Goal: Communication & Community: Ask a question

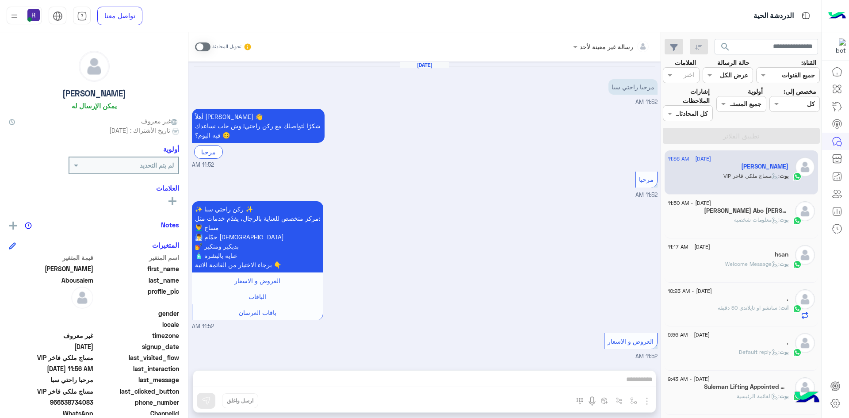
scroll to position [797, 0]
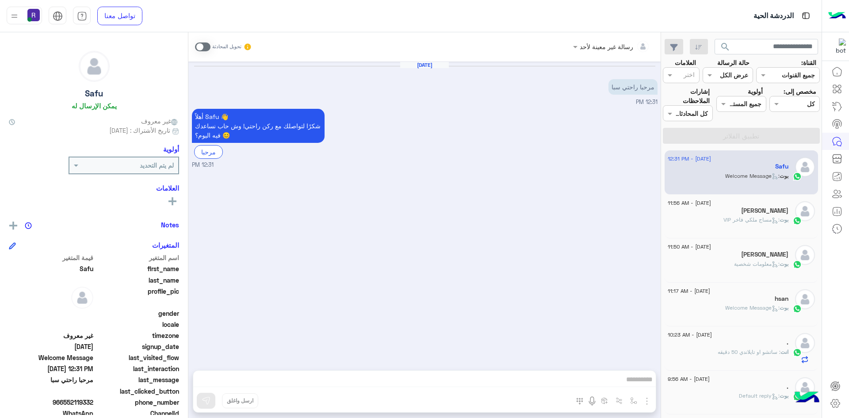
click at [749, 299] on div "hsan" at bounding box center [728, 299] width 121 height 9
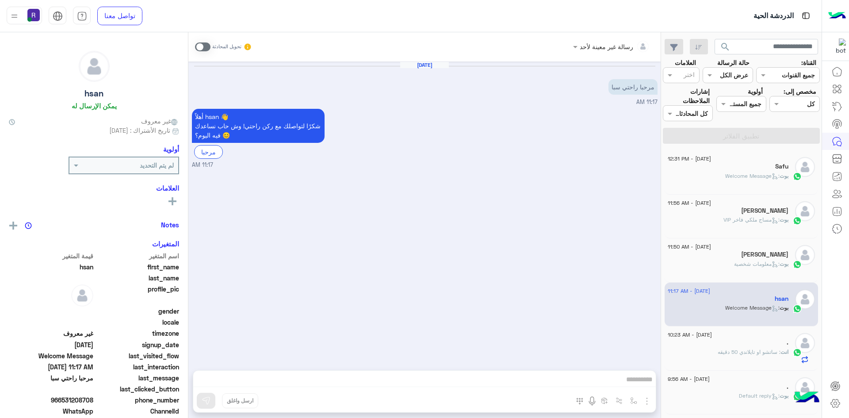
click at [753, 356] on div "انت : ساتشو او تايلاندي 50 دقيقه" at bounding box center [728, 355] width 121 height 15
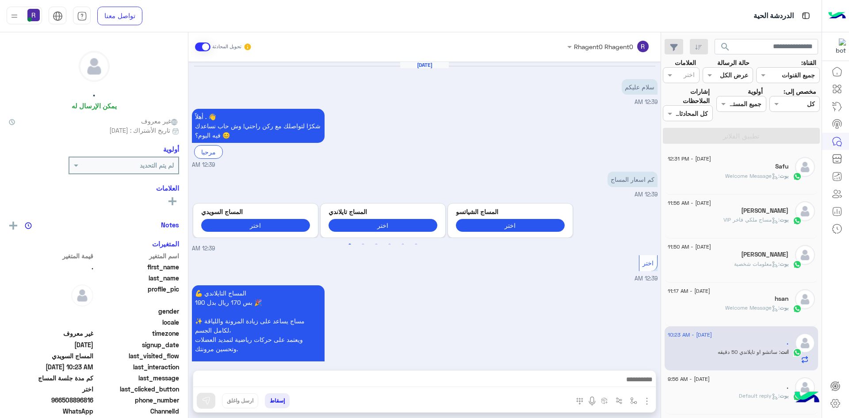
scroll to position [413, 0]
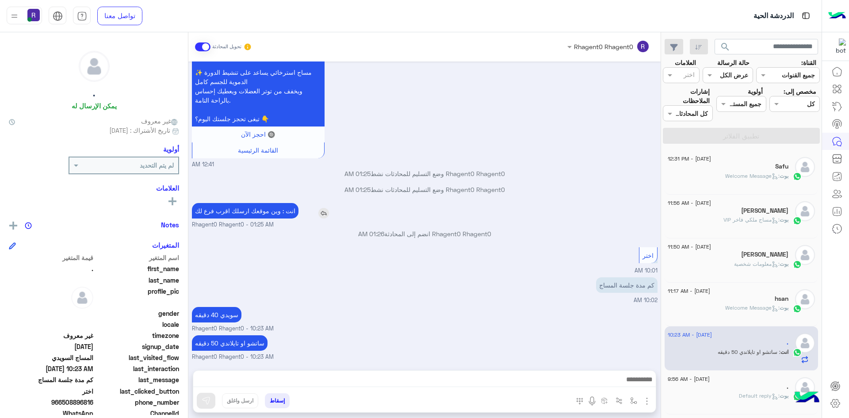
click at [252, 211] on p "انت : وين موقعك ارسلك اقرب فرع لك" at bounding box center [245, 210] width 107 height 15
copy app-msgs-text
click at [725, 176] on span ": Welcome Message" at bounding box center [752, 175] width 54 height 7
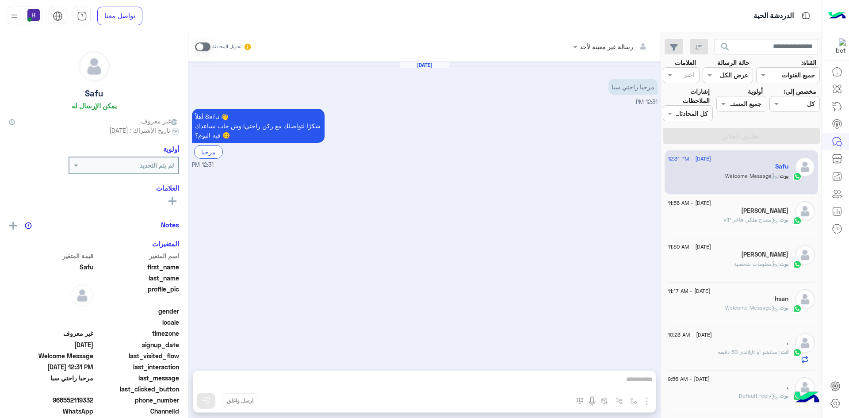
click at [201, 44] on span at bounding box center [202, 46] width 15 height 9
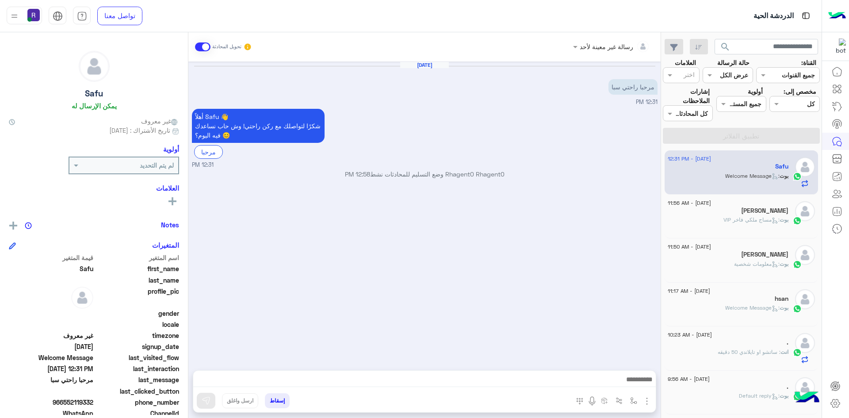
click at [642, 401] on img "button" at bounding box center [647, 401] width 11 height 11
click at [634, 388] on button "الصور" at bounding box center [634, 382] width 38 height 18
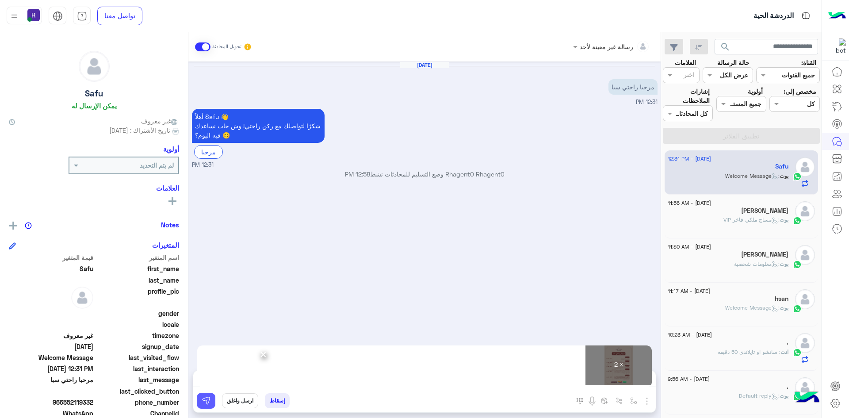
click at [203, 401] on img at bounding box center [206, 400] width 9 height 9
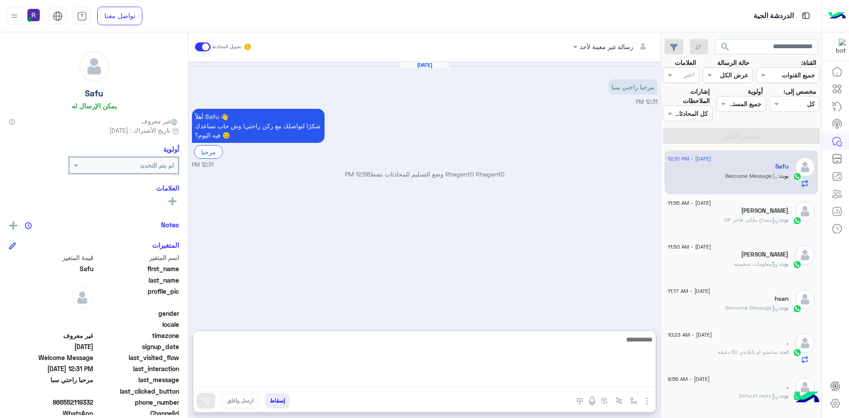
paste textarea "**********"
type textarea "**********"
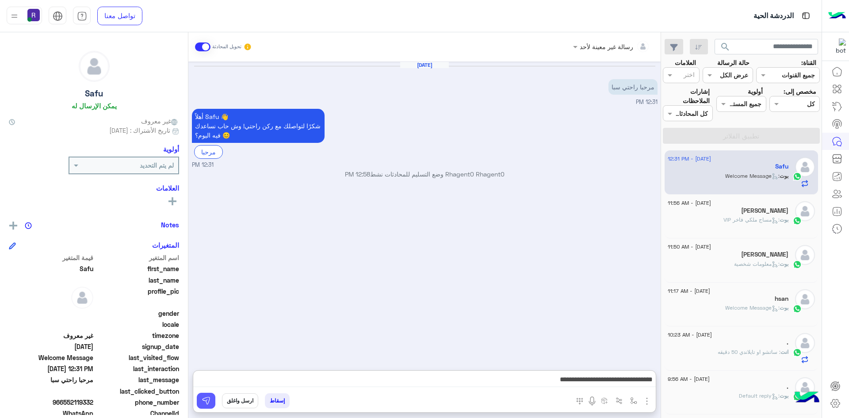
click at [208, 403] on button at bounding box center [206, 401] width 19 height 16
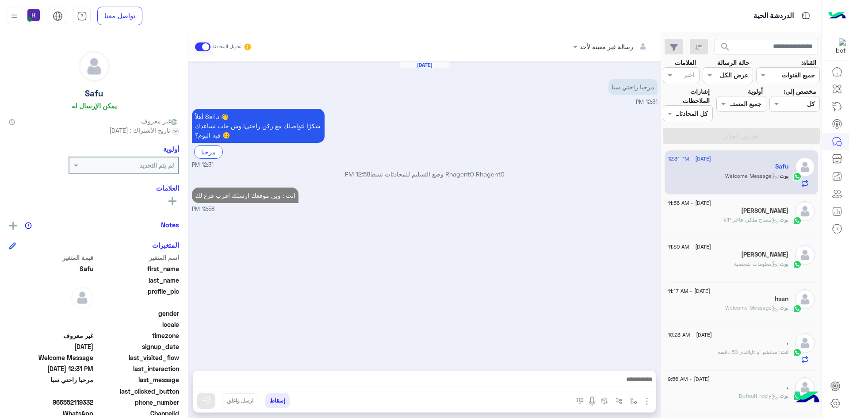
click at [739, 215] on div "[PERSON_NAME]" at bounding box center [728, 211] width 121 height 9
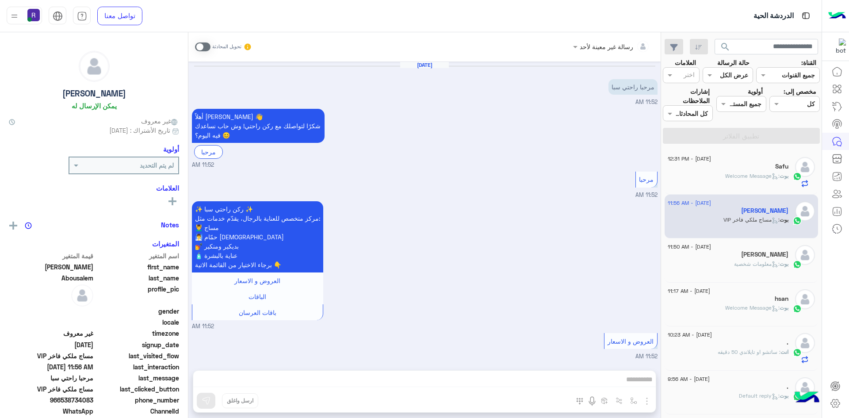
scroll to position [797, 0]
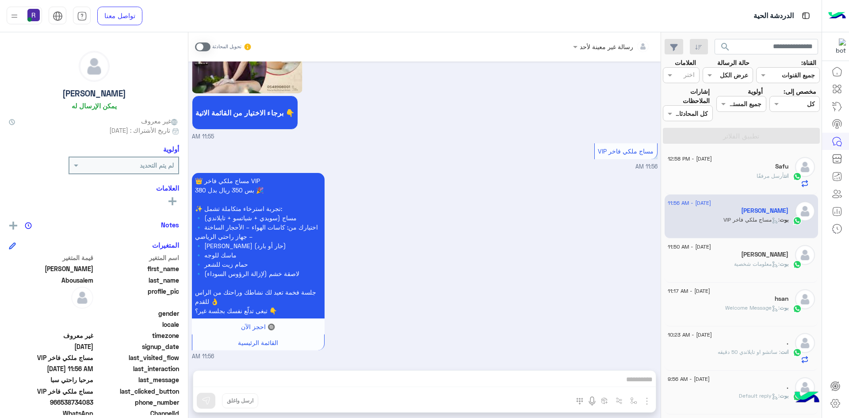
click at [766, 267] on span ": معلومات شخصية" at bounding box center [757, 263] width 46 height 7
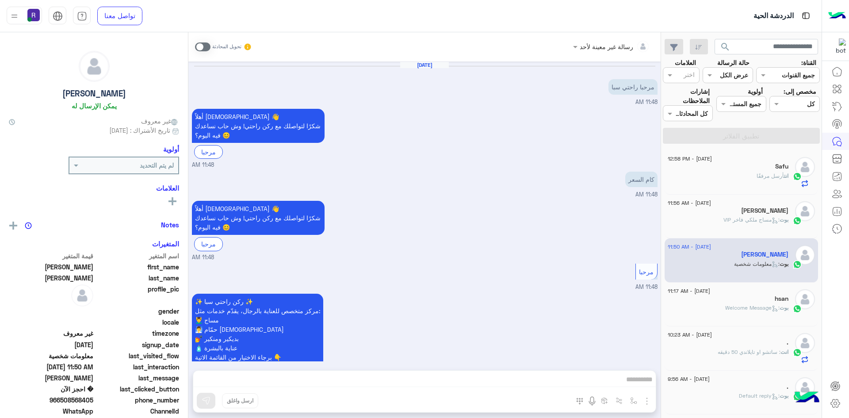
scroll to position [484, 0]
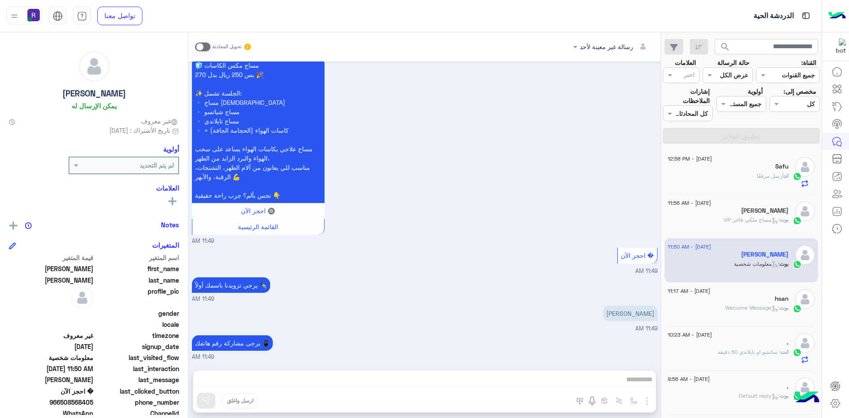
click at [201, 47] on span at bounding box center [202, 46] width 15 height 9
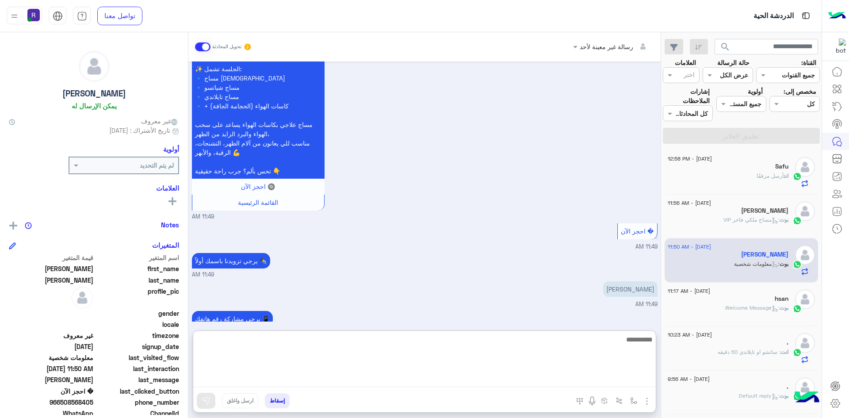
paste textarea "**********"
type textarea "**********"
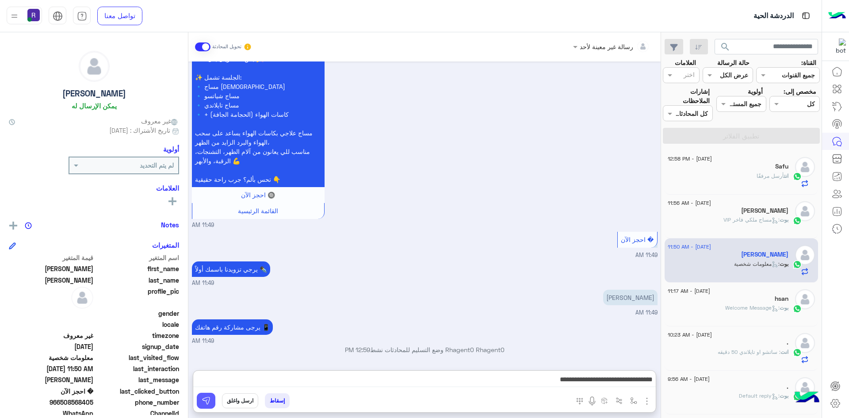
click at [204, 401] on img at bounding box center [206, 400] width 9 height 9
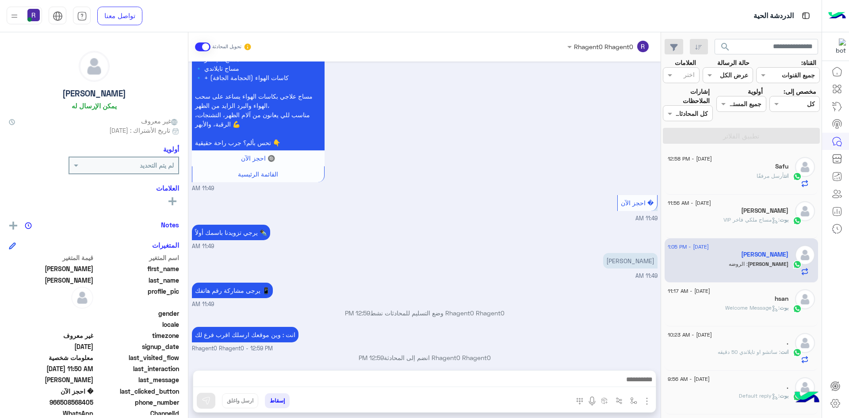
scroll to position [573, 0]
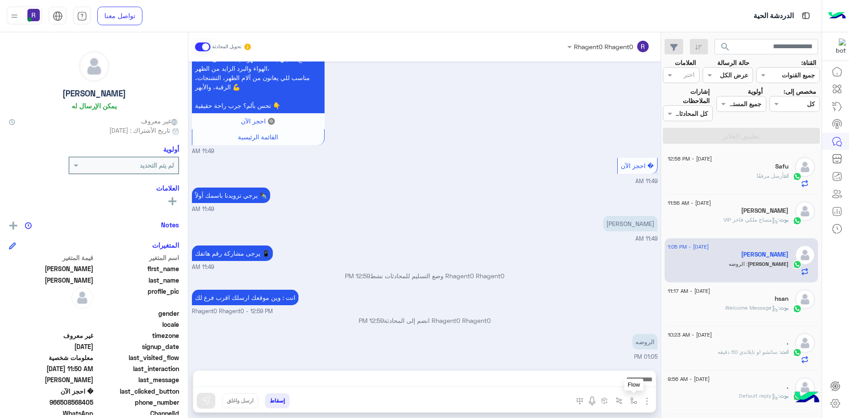
click at [630, 401] on img "button" at bounding box center [633, 400] width 7 height 7
click at [622, 386] on div "أدخل اسم مجموعة الرسائل" at bounding box center [594, 381] width 93 height 16
click at [516, 346] on div "الروضه 01:05 PM" at bounding box center [425, 347] width 466 height 30
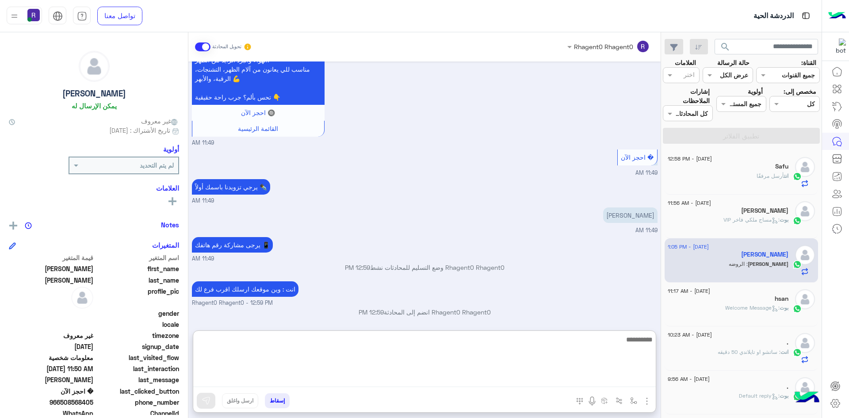
click at [488, 379] on textarea at bounding box center [424, 360] width 462 height 53
type textarea "*********"
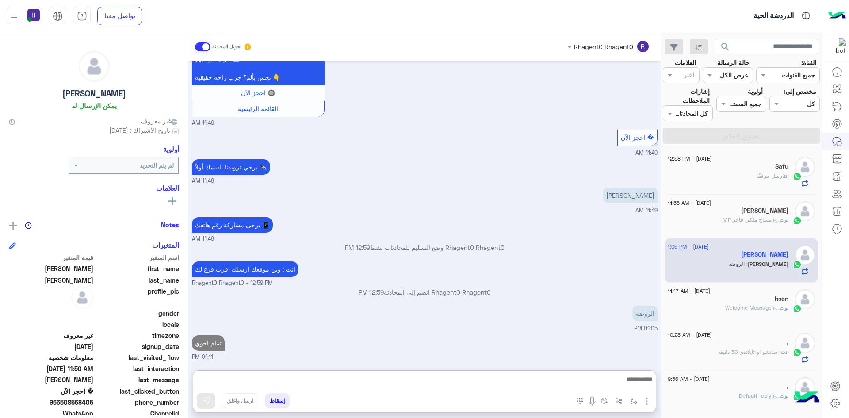
click at [775, 298] on h5 "hsan" at bounding box center [782, 299] width 14 height 8
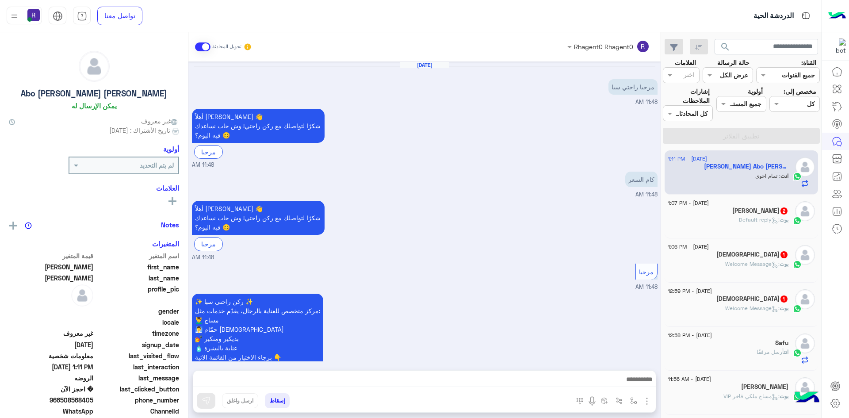
scroll to position [602, 0]
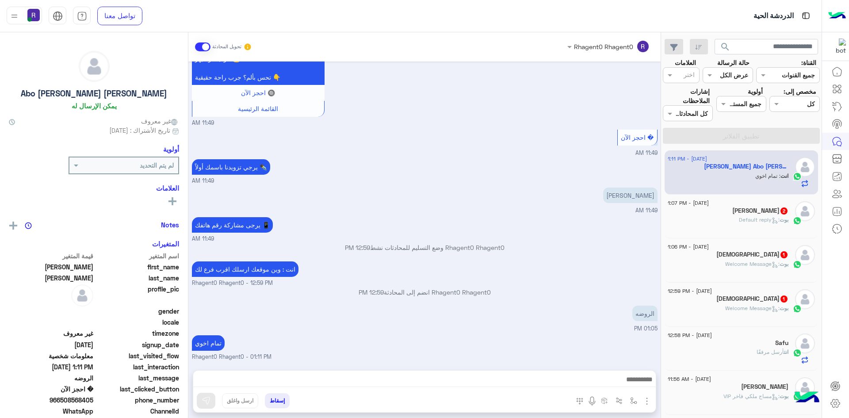
click at [744, 305] on span "بوت : Welcome Message" at bounding box center [756, 308] width 63 height 7
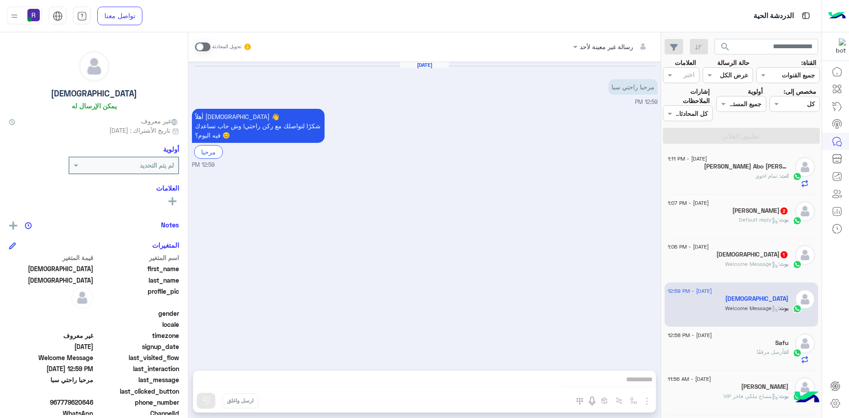
click at [199, 45] on span at bounding box center [202, 46] width 15 height 9
click at [642, 401] on img "button" at bounding box center [647, 401] width 11 height 11
click at [615, 382] on button "الصور" at bounding box center [634, 382] width 38 height 18
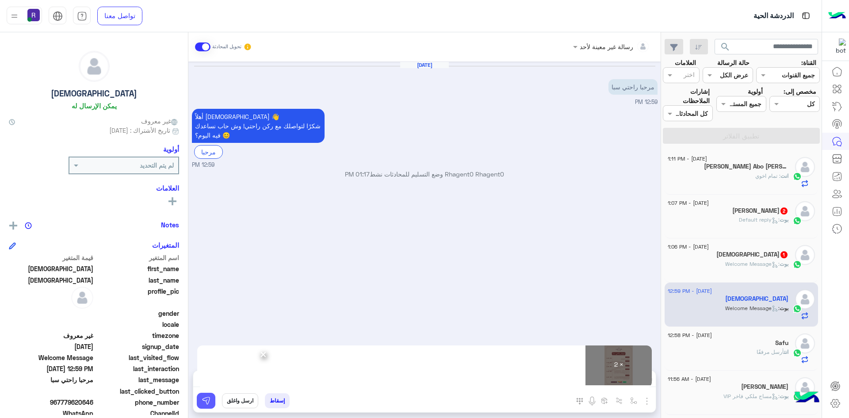
click at [206, 402] on button at bounding box center [206, 401] width 19 height 16
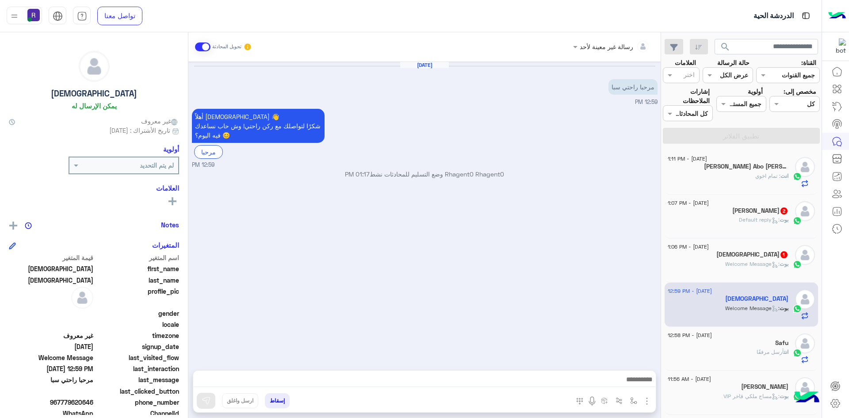
click at [711, 258] on div "Muhammad 1" at bounding box center [728, 255] width 121 height 9
click at [203, 49] on span at bounding box center [202, 46] width 15 height 9
click at [642, 401] on img "button" at bounding box center [647, 401] width 11 height 11
click at [636, 386] on button "الصور" at bounding box center [634, 382] width 38 height 18
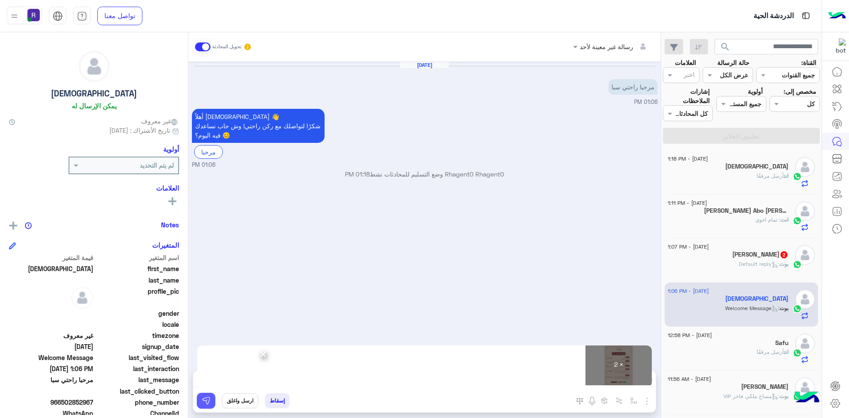
click at [209, 401] on button at bounding box center [206, 401] width 19 height 16
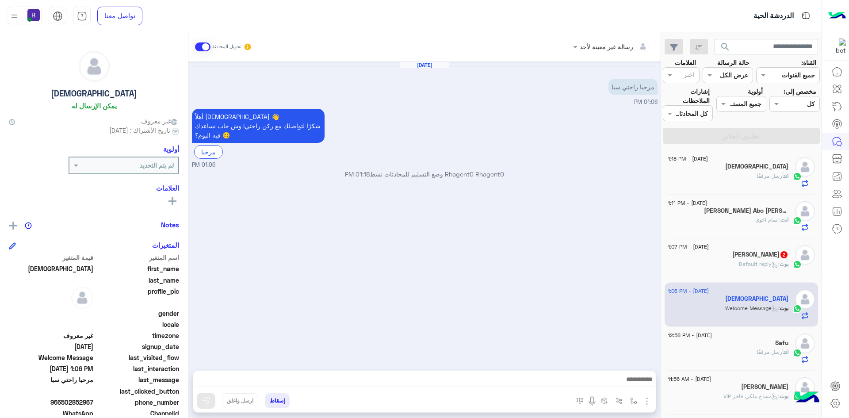
click at [786, 264] on span "بوت" at bounding box center [783, 263] width 9 height 7
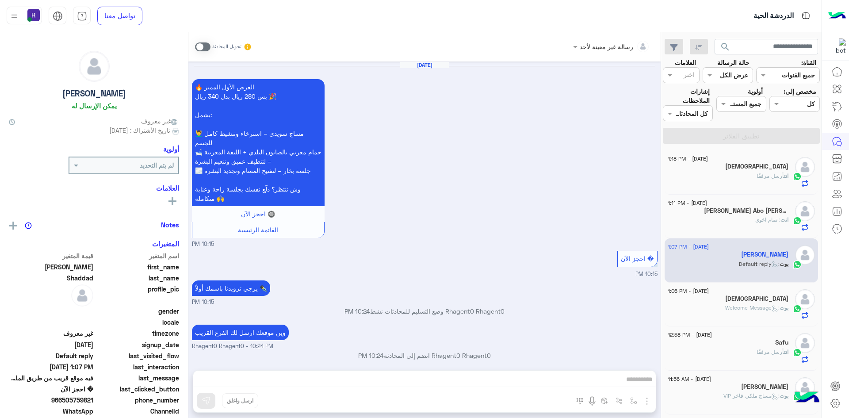
scroll to position [631, 0]
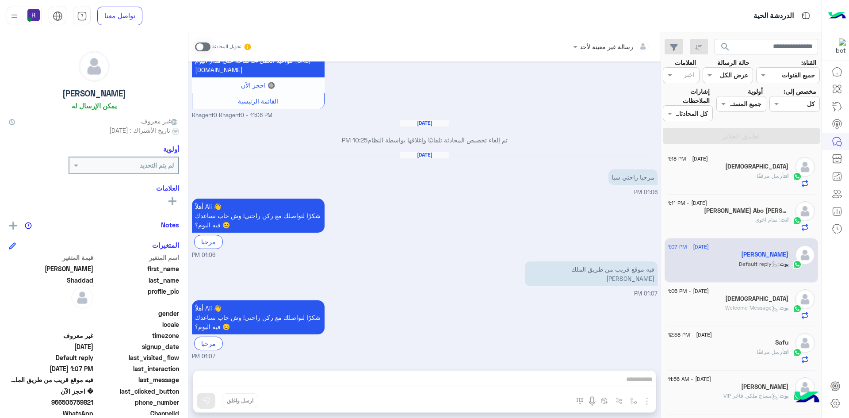
click at [202, 46] on span at bounding box center [202, 46] width 15 height 9
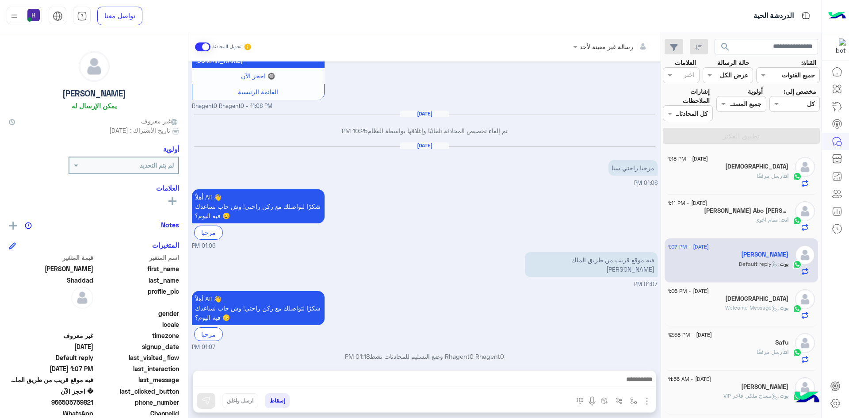
scroll to position [647, 0]
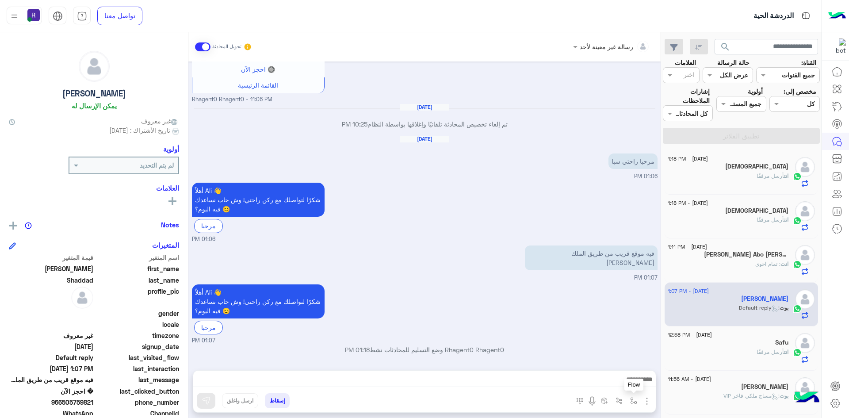
click at [630, 399] on img "button" at bounding box center [633, 400] width 7 height 7
click at [616, 378] on input "text" at bounding box center [607, 381] width 60 height 10
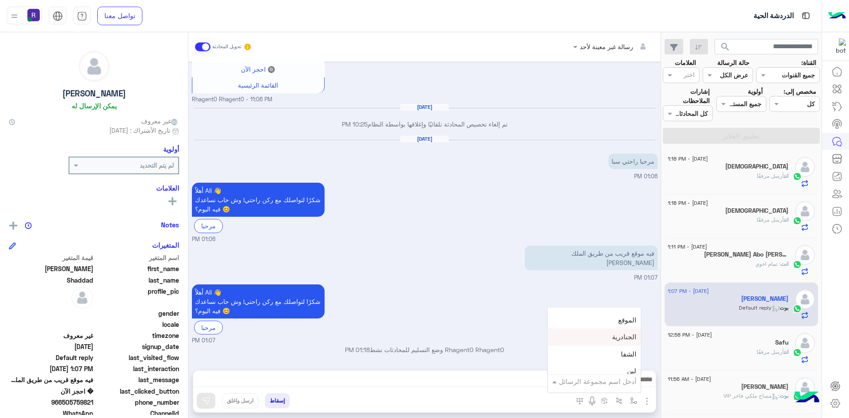
click at [607, 333] on div "الجنادرية" at bounding box center [594, 337] width 93 height 17
type textarea "*********"
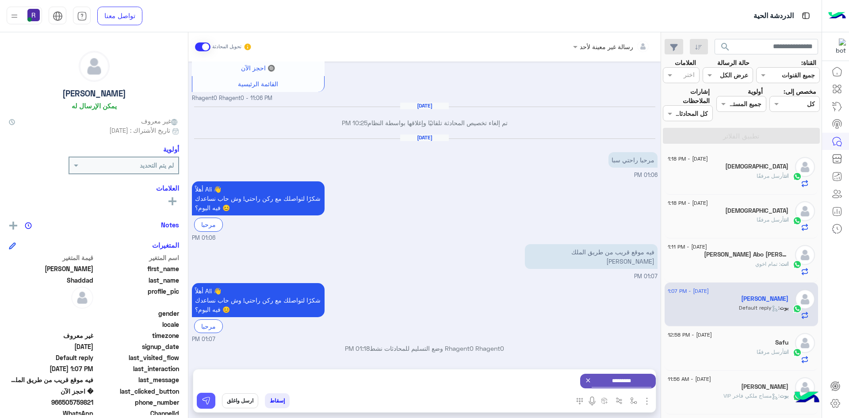
click at [204, 397] on img at bounding box center [206, 400] width 9 height 9
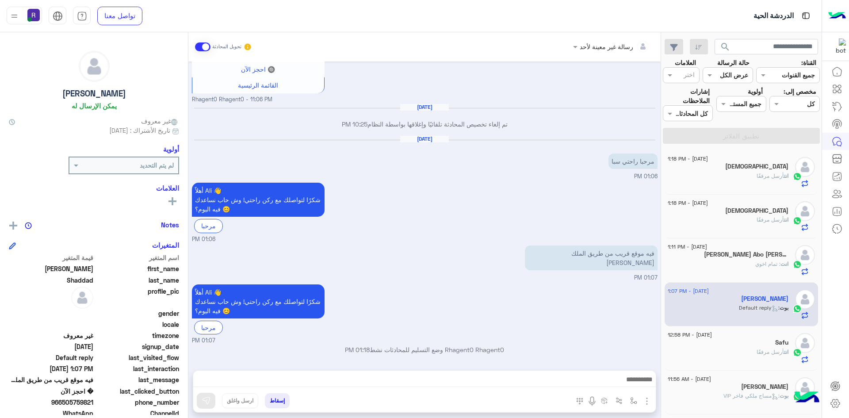
scroll to position [647, 0]
click at [775, 343] on h5 "Safu" at bounding box center [781, 343] width 13 height 8
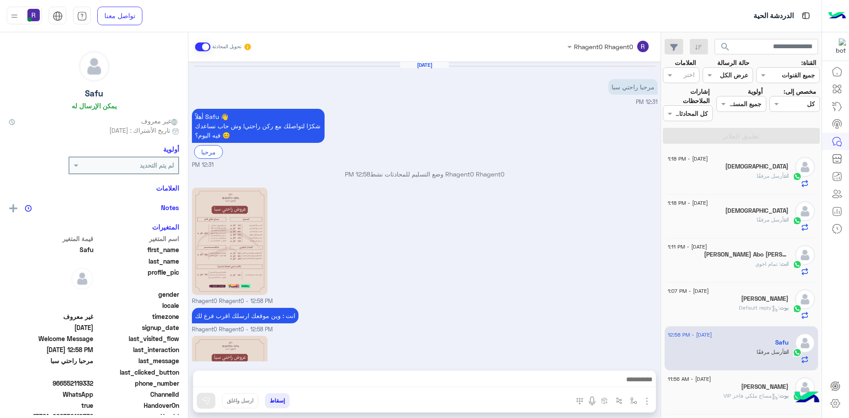
scroll to position [109, 0]
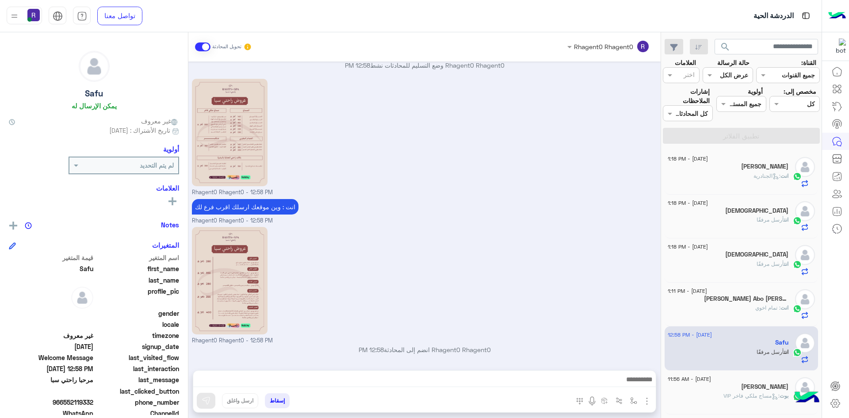
click at [748, 181] on div "انت : الجنادرية" at bounding box center [728, 179] width 121 height 15
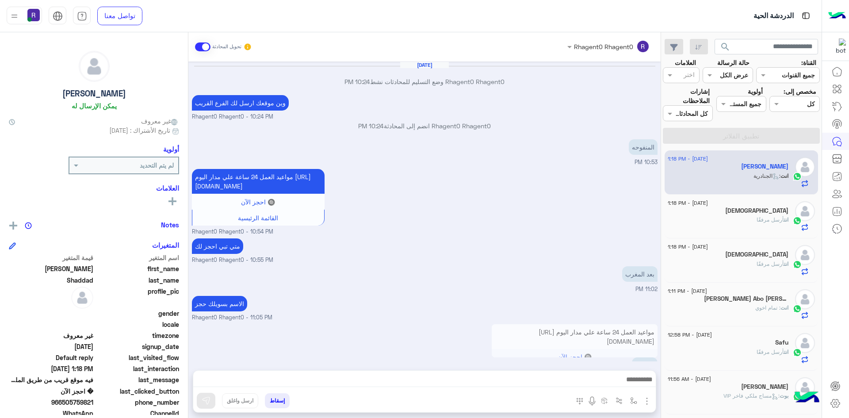
scroll to position [512, 0]
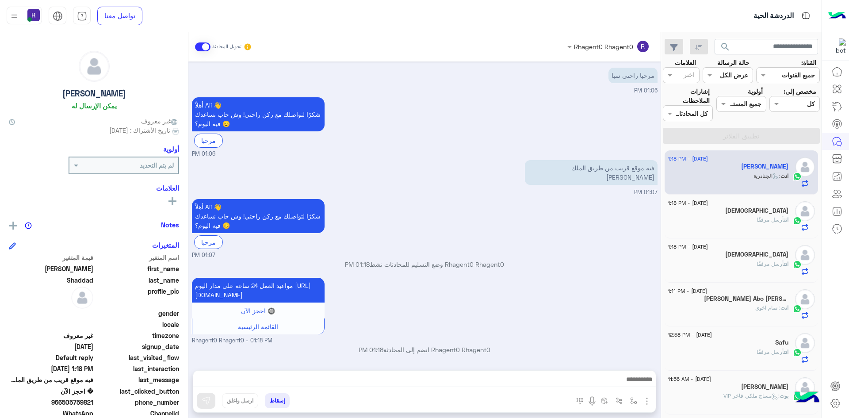
click at [770, 221] on span "أرسل مرفقًا" at bounding box center [769, 219] width 27 height 7
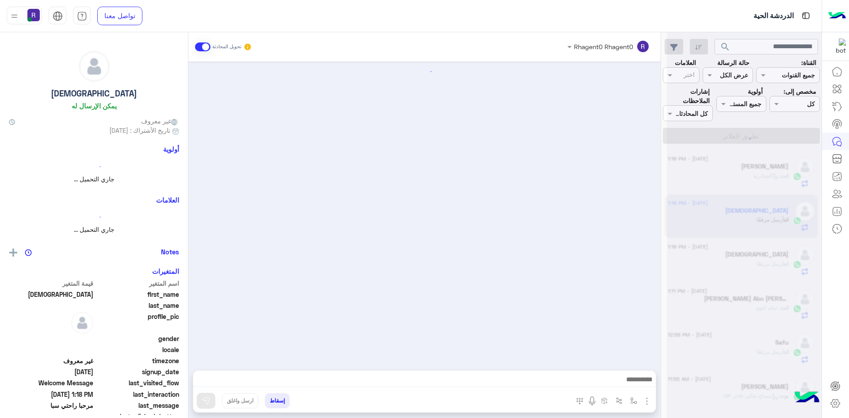
scroll to position [97, 0]
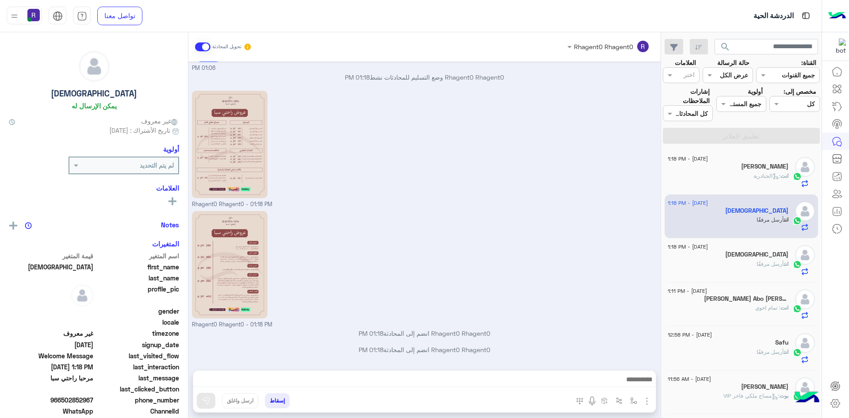
click at [757, 260] on p "انت أرسل مرفقًا" at bounding box center [772, 264] width 32 height 8
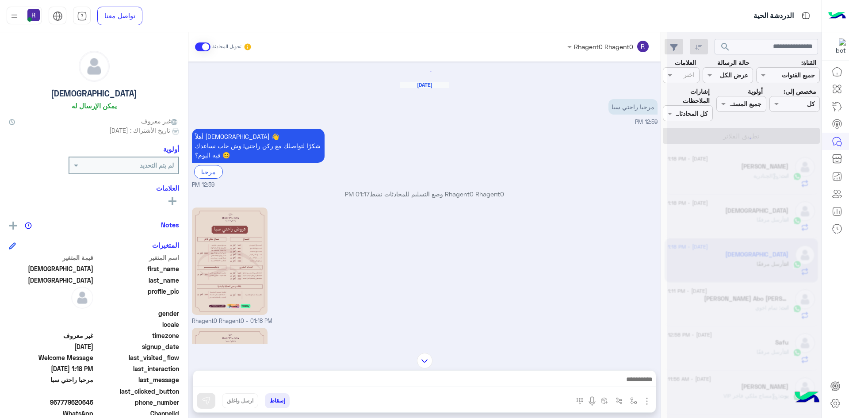
scroll to position [80, 0]
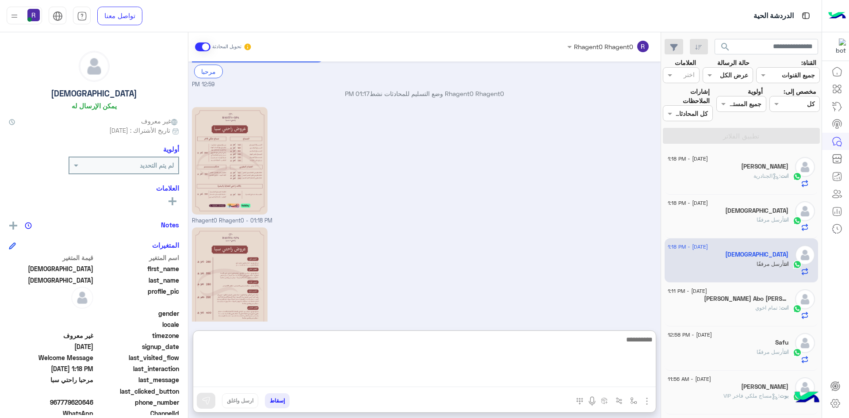
paste textarea "**********"
type textarea "**********"
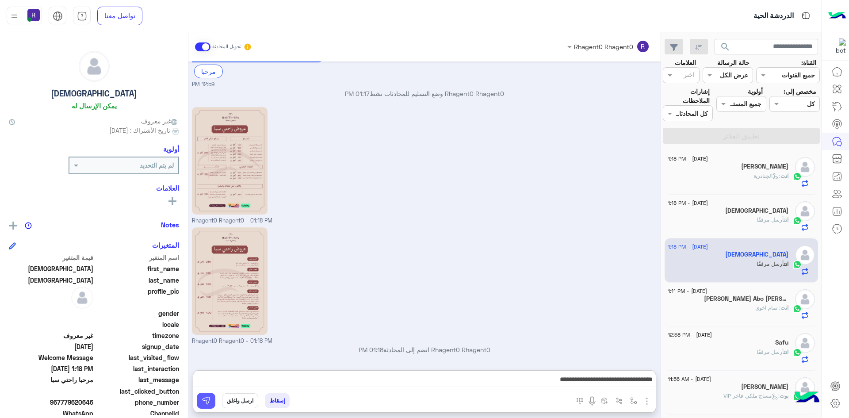
click at [207, 404] on button at bounding box center [206, 401] width 19 height 16
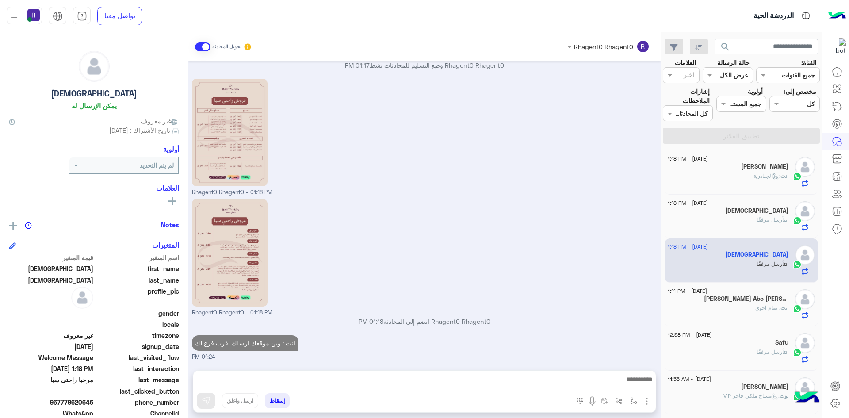
click at [722, 223] on div "انت أرسل مرفقًا" at bounding box center [728, 223] width 121 height 15
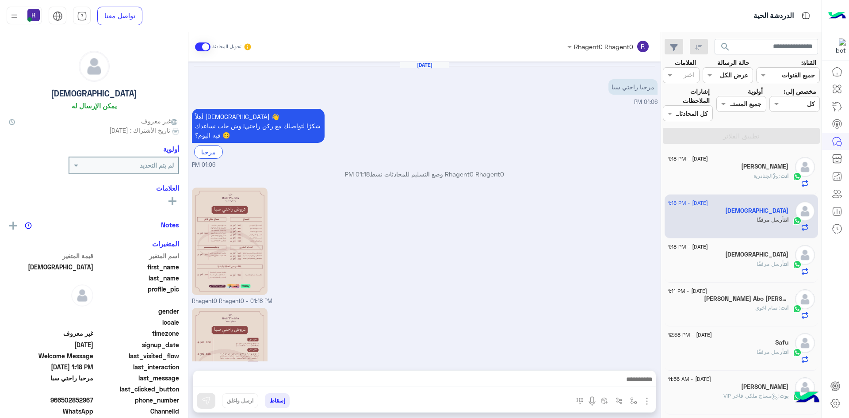
scroll to position [97, 0]
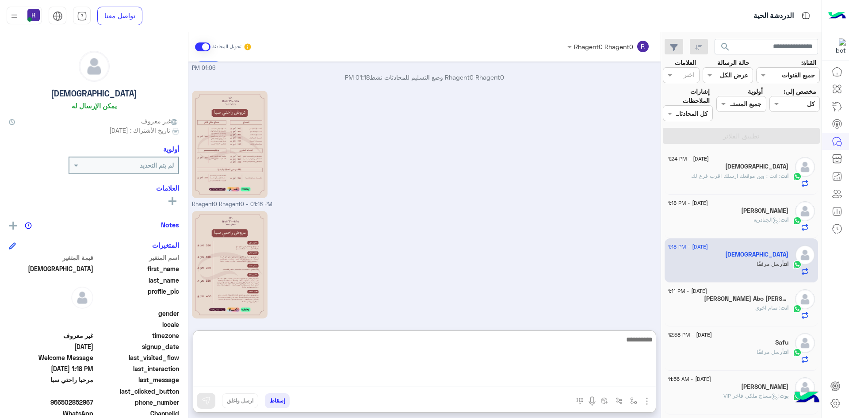
paste textarea "**********"
type textarea "**********"
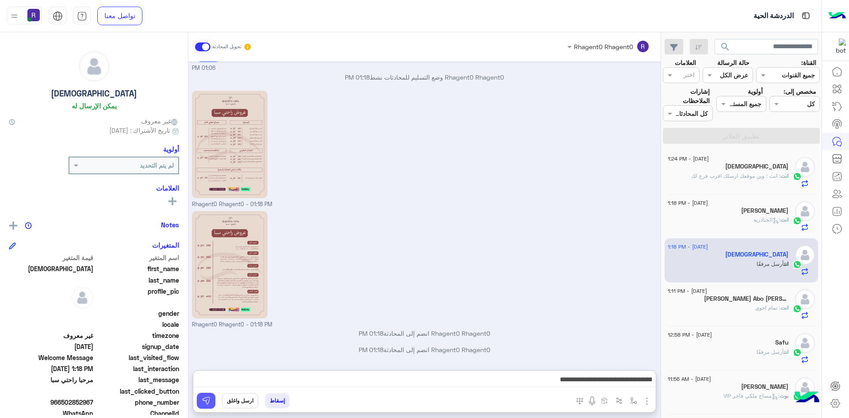
click at [203, 405] on img at bounding box center [206, 400] width 9 height 9
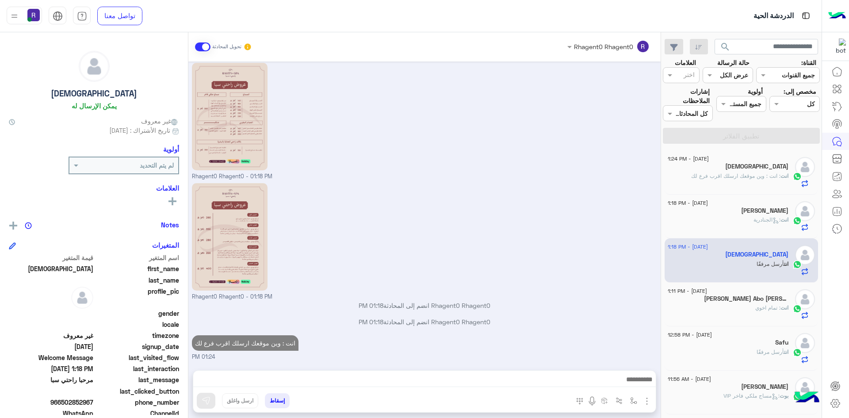
click at [743, 310] on div "انت : تمام اخوي" at bounding box center [728, 311] width 121 height 15
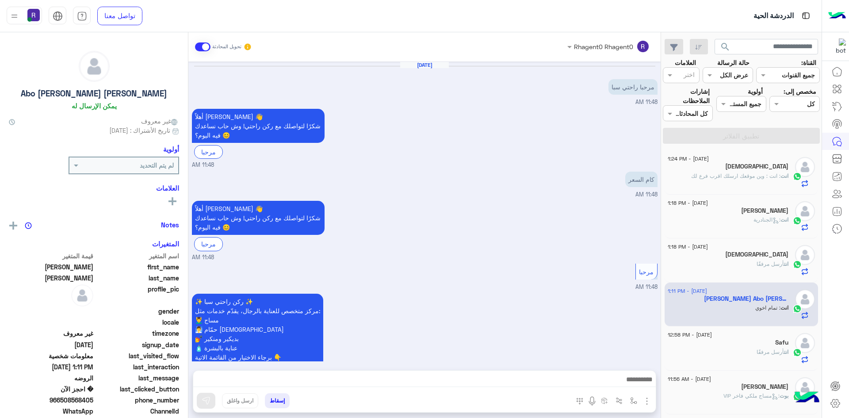
scroll to position [602, 0]
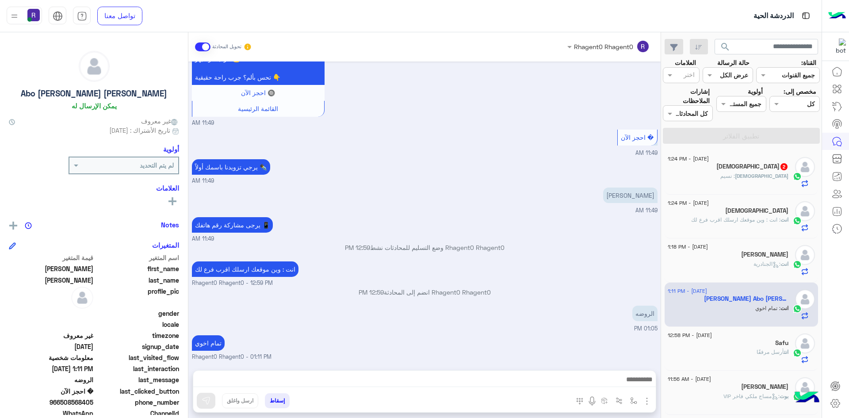
click at [752, 170] on h5 "Muhammad 2" at bounding box center [752, 167] width 72 height 8
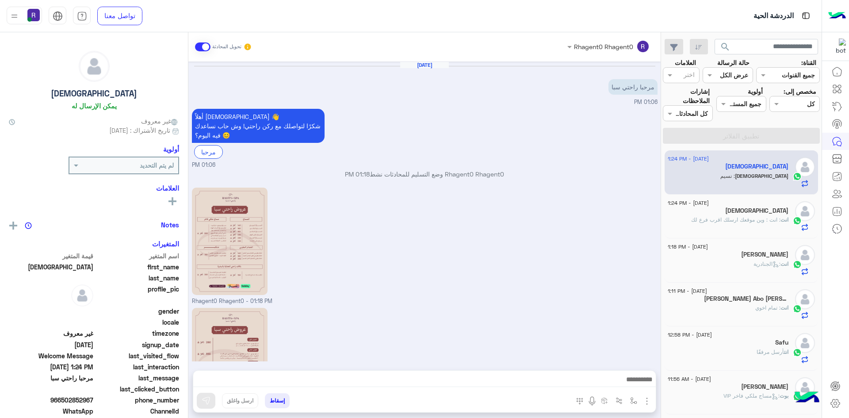
scroll to position [184, 0]
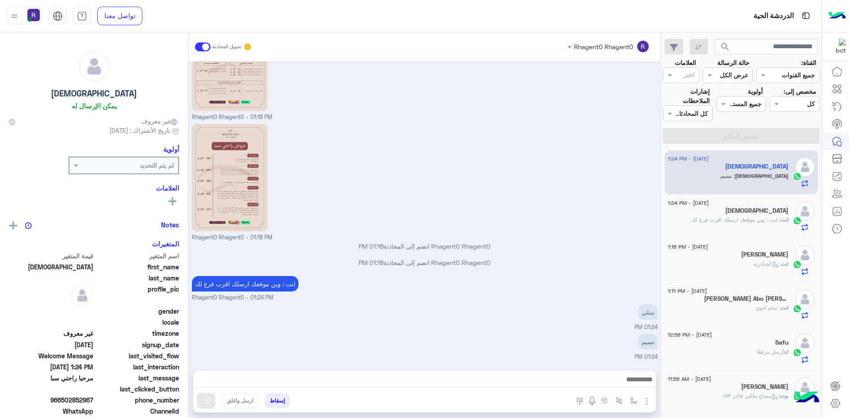
click at [644, 402] on img "button" at bounding box center [647, 401] width 11 height 11
click at [630, 399] on img "button" at bounding box center [633, 400] width 7 height 7
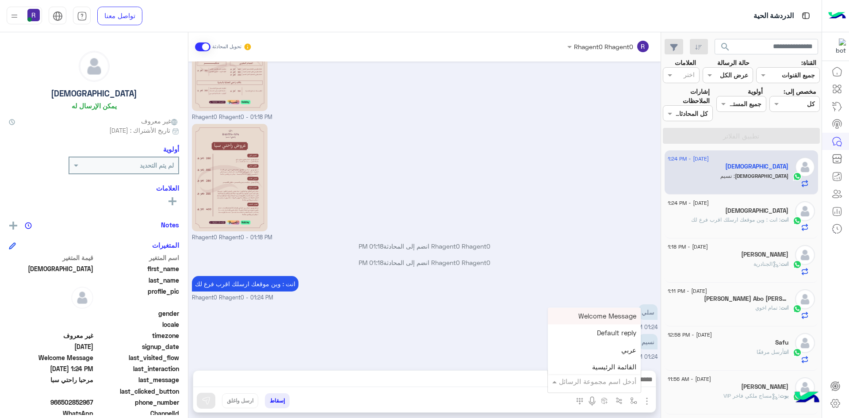
click at [615, 385] on input "text" at bounding box center [607, 381] width 60 height 10
click at [607, 332] on div "الجنادرية" at bounding box center [594, 337] width 93 height 17
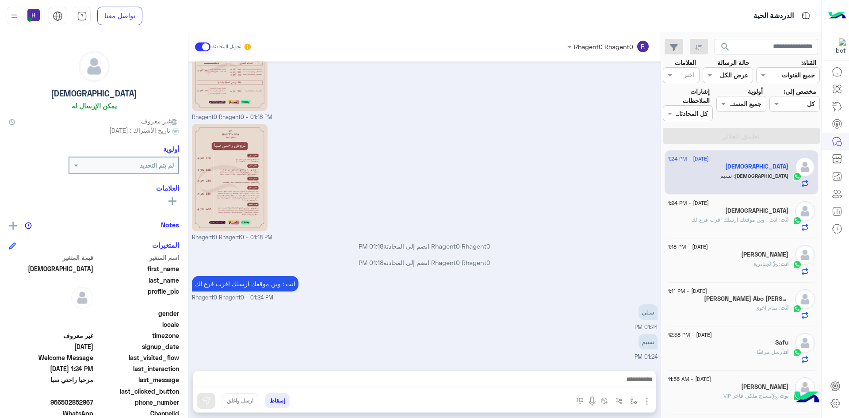
type textarea "*********"
click at [204, 395] on button at bounding box center [206, 401] width 19 height 16
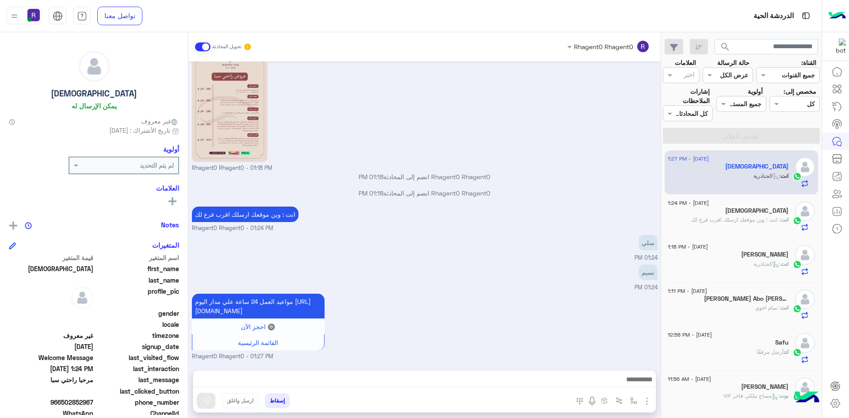
click at [754, 211] on div "[DEMOGRAPHIC_DATA]" at bounding box center [728, 211] width 121 height 9
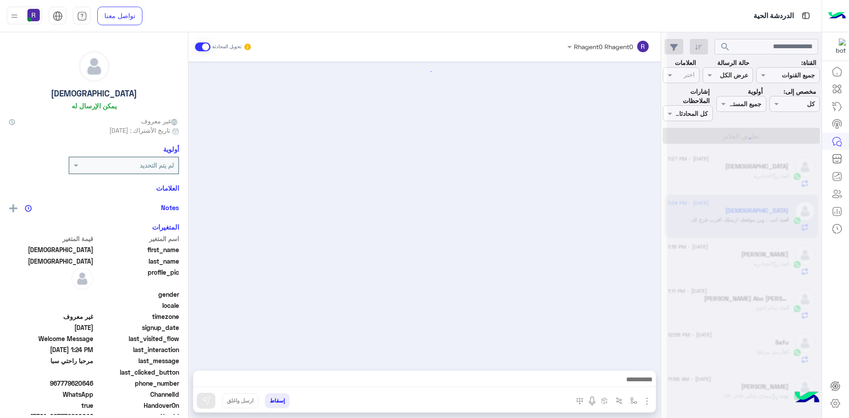
scroll to position [109, 0]
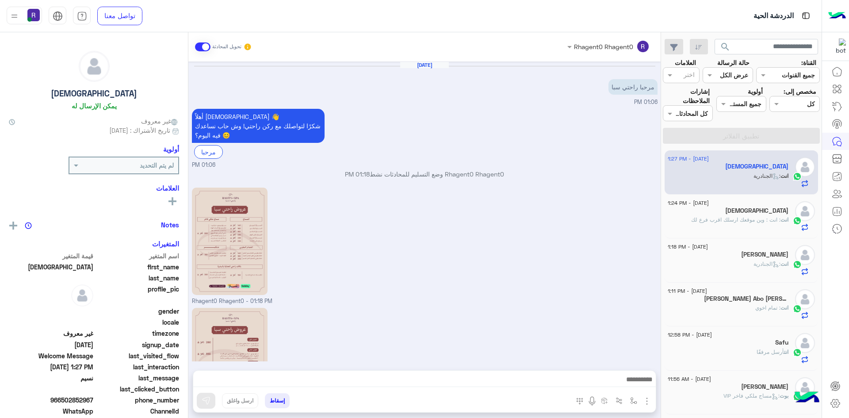
scroll to position [263, 0]
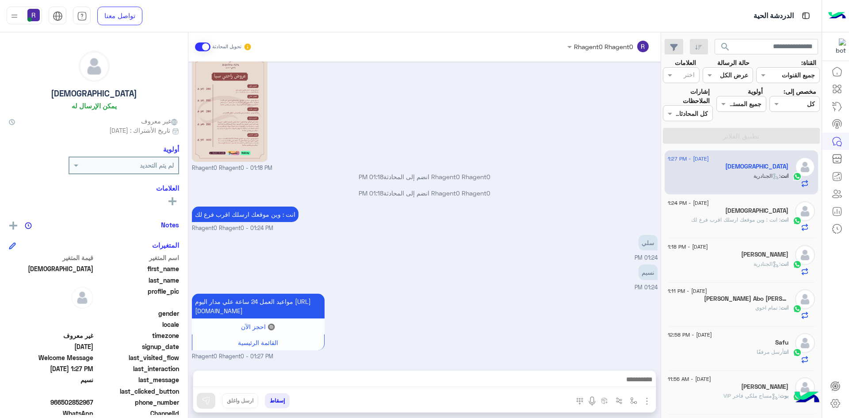
click at [749, 223] on span ": انت : وين موقعك ارسلك اقرب فرع لك" at bounding box center [735, 219] width 89 height 7
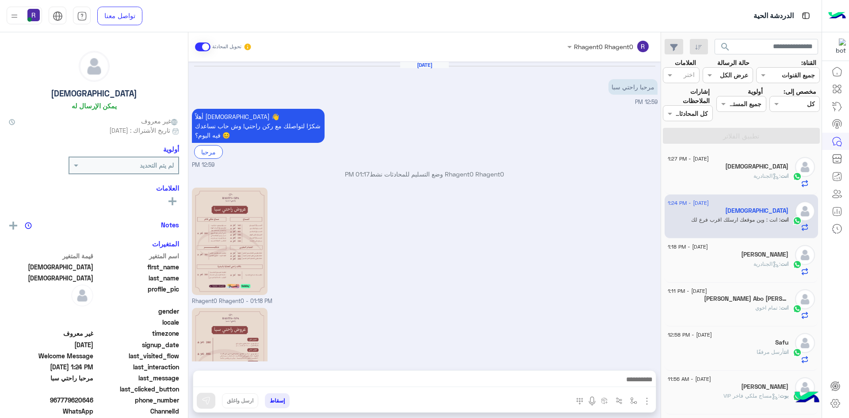
scroll to position [109, 0]
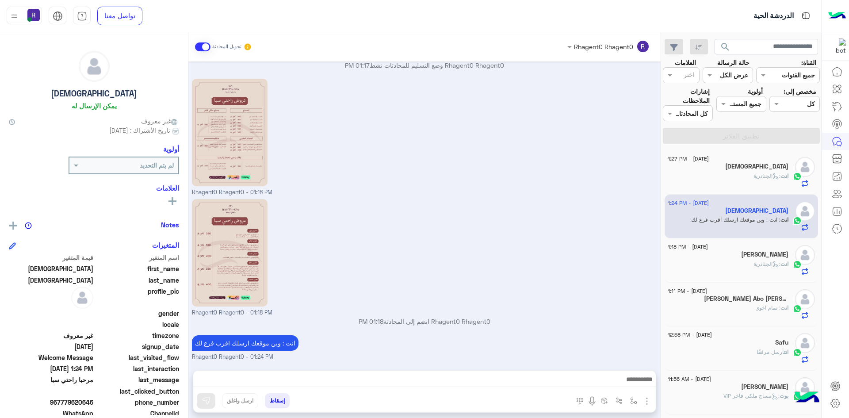
click at [764, 164] on h5 "[DEMOGRAPHIC_DATA]" at bounding box center [756, 167] width 63 height 8
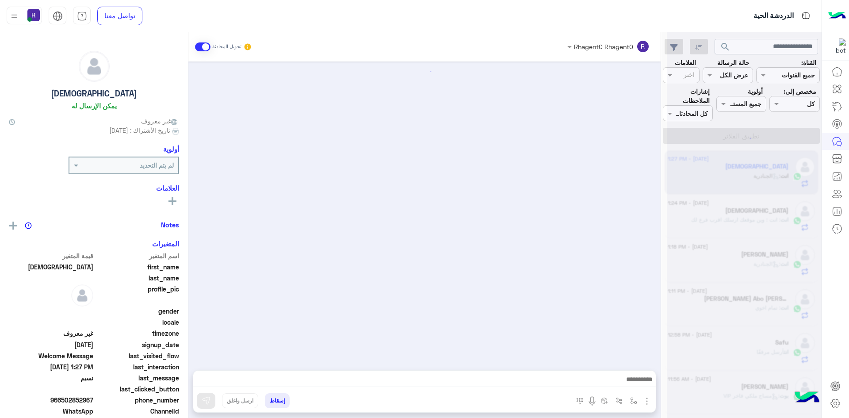
scroll to position [263, 0]
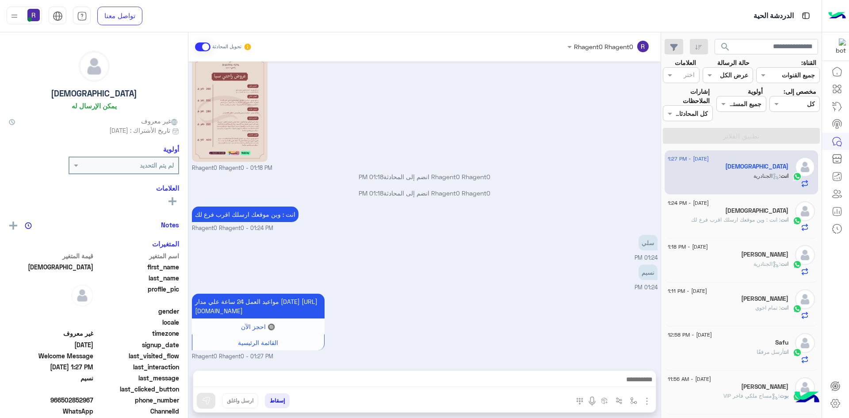
click at [730, 216] on span ": انت : وين موقعك ارسلك اقرب فرع لك" at bounding box center [735, 219] width 89 height 7
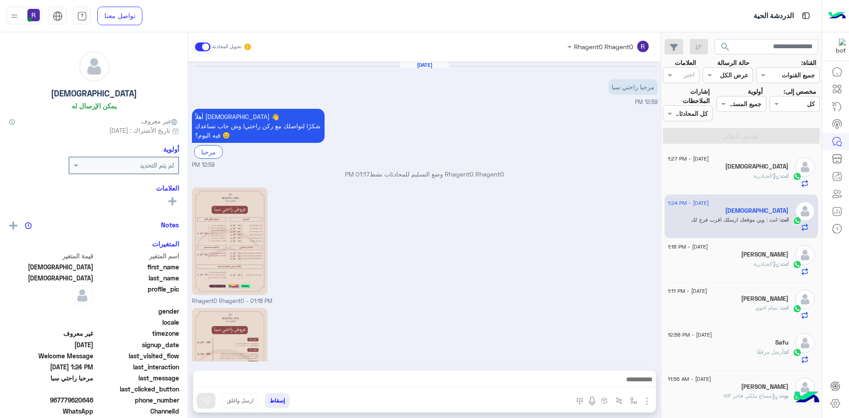
scroll to position [109, 0]
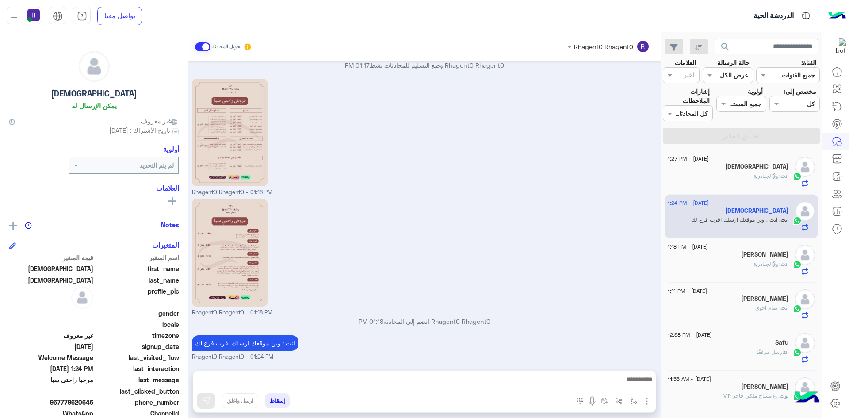
click at [690, 264] on div "انت : الجنادرية" at bounding box center [728, 267] width 121 height 15
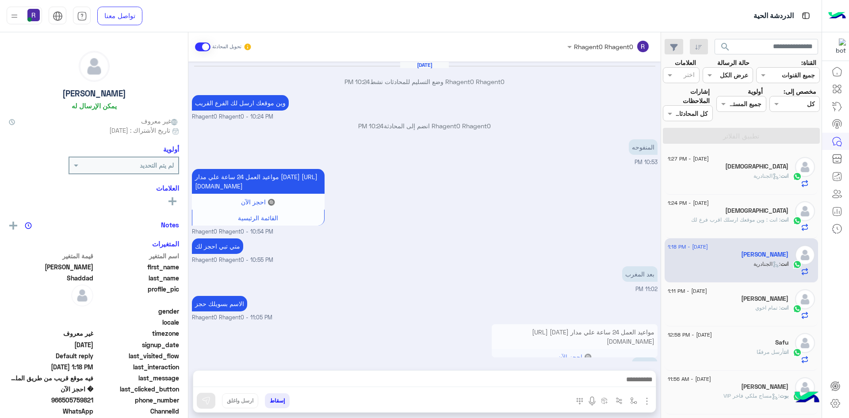
scroll to position [512, 0]
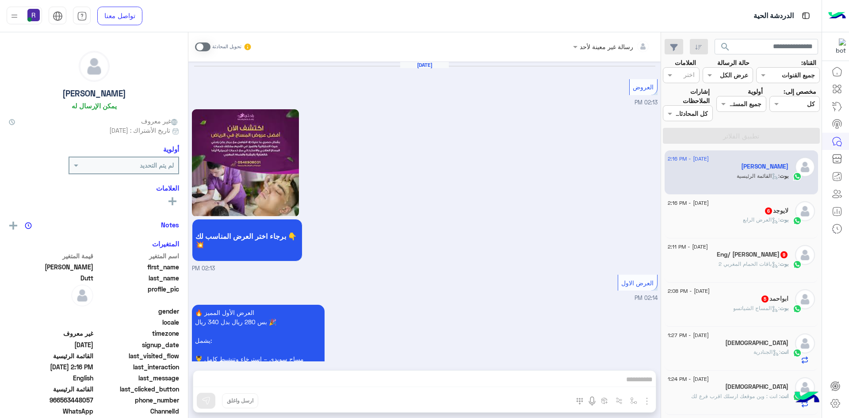
scroll to position [1211, 0]
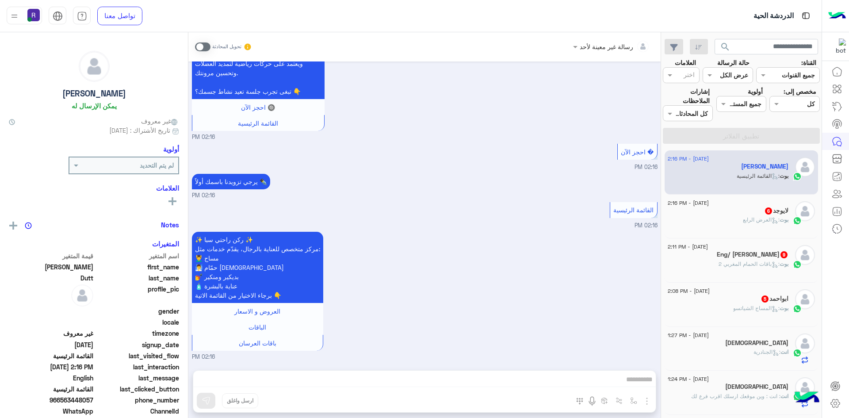
click at [729, 313] on div "بوت : المساج الشياتسو" at bounding box center [728, 311] width 121 height 15
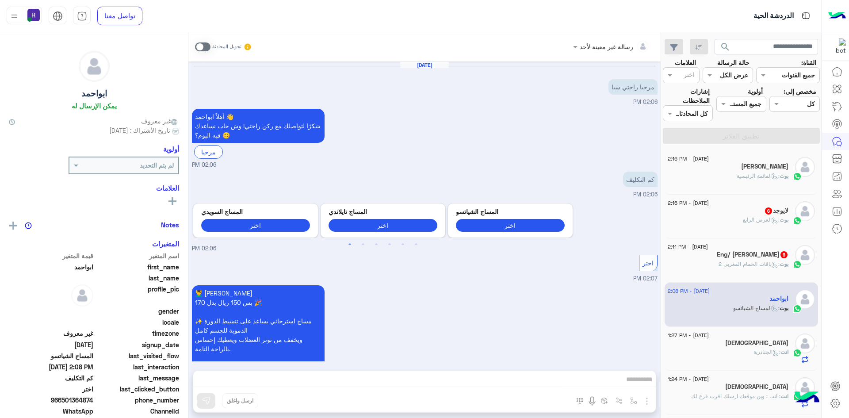
scroll to position [375, 0]
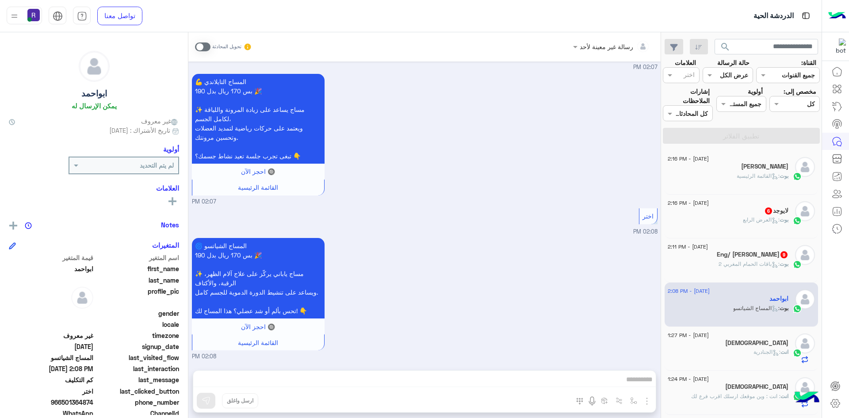
click at [203, 48] on span at bounding box center [202, 46] width 15 height 9
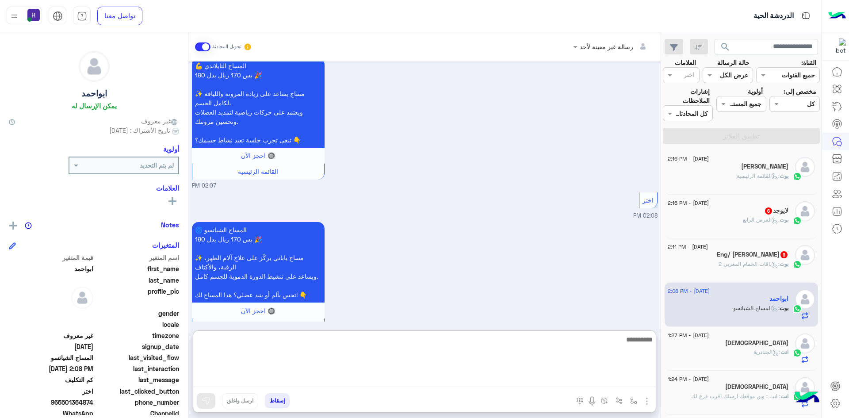
paste textarea "**********"
type textarea "**********"
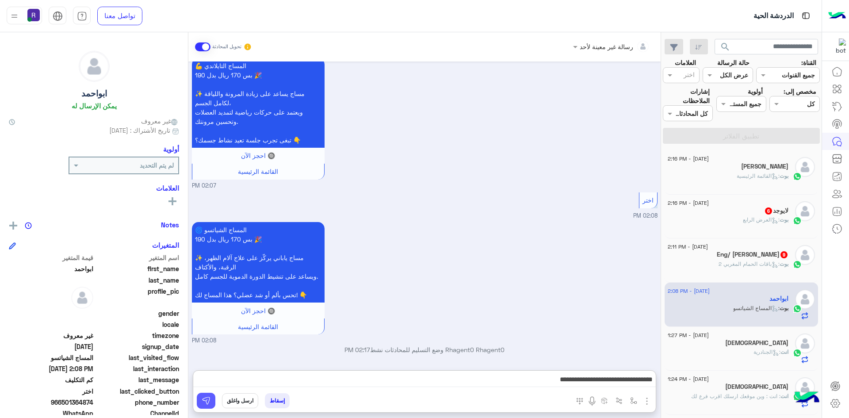
click at [202, 397] on img at bounding box center [206, 400] width 9 height 9
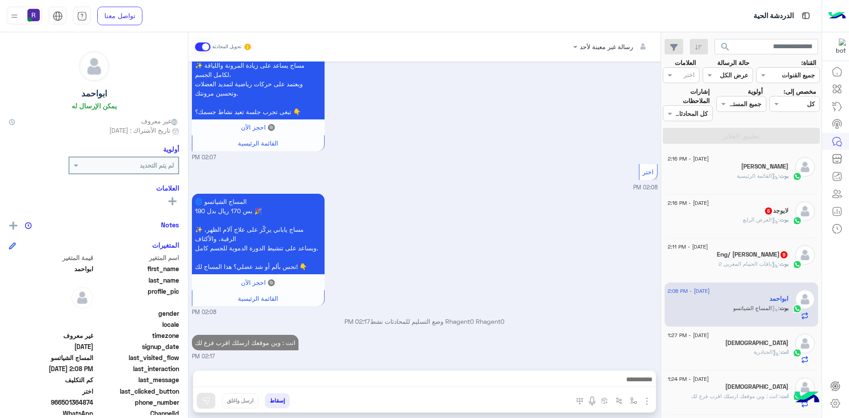
click at [730, 215] on div "لايوجد 6" at bounding box center [728, 211] width 121 height 9
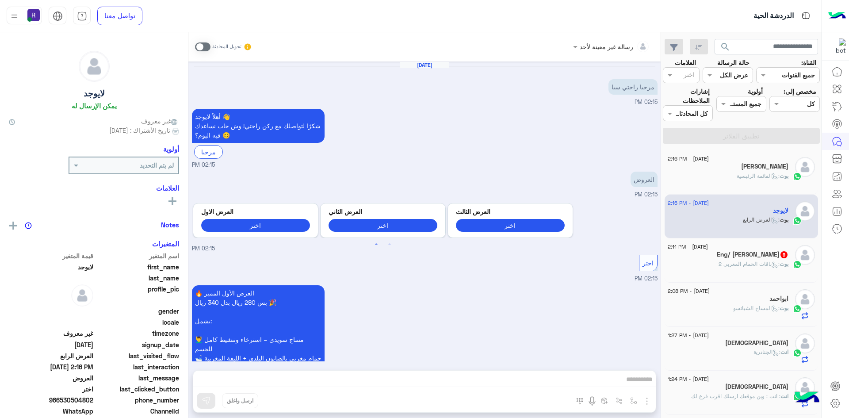
scroll to position [846, 0]
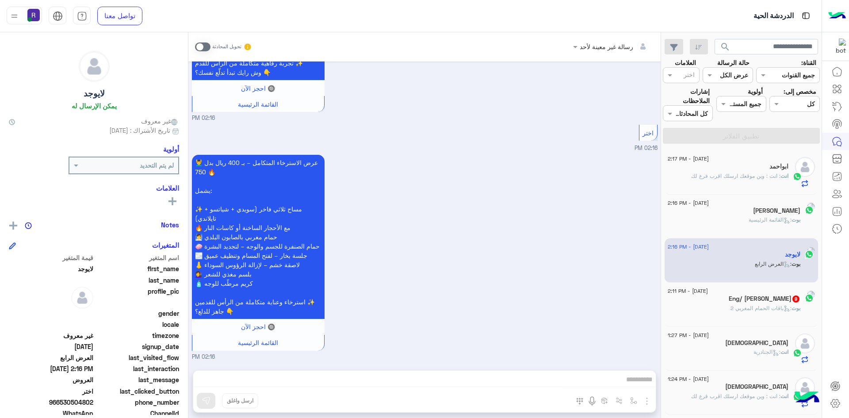
click at [202, 46] on span at bounding box center [202, 46] width 15 height 9
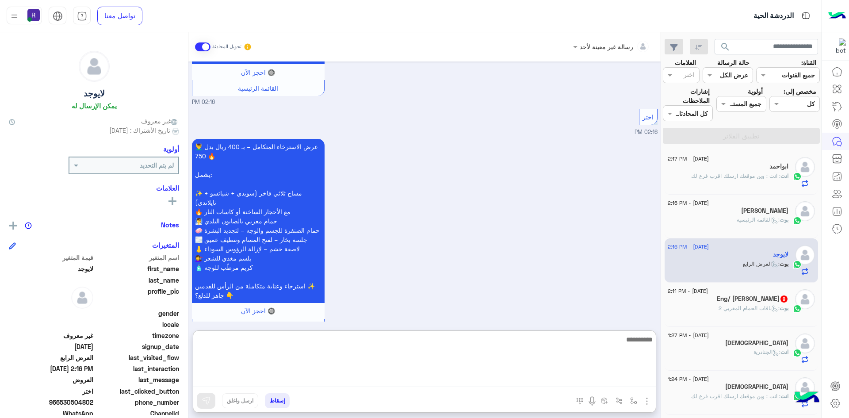
paste textarea "**********"
type textarea "**********"
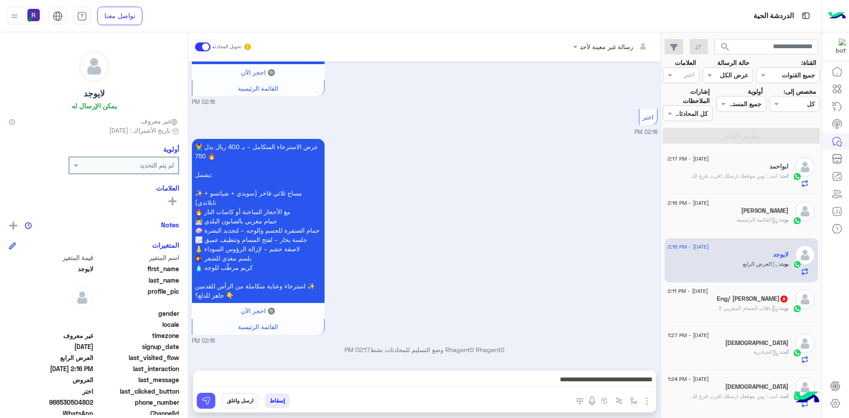
click at [202, 403] on img at bounding box center [206, 400] width 9 height 9
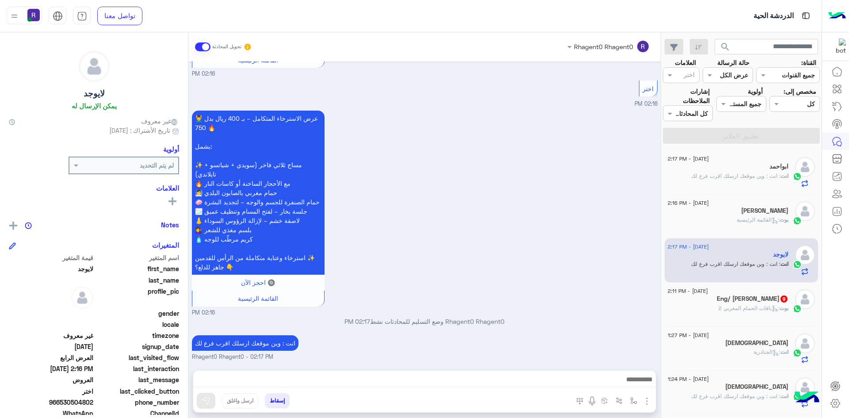
scroll to position [906, 0]
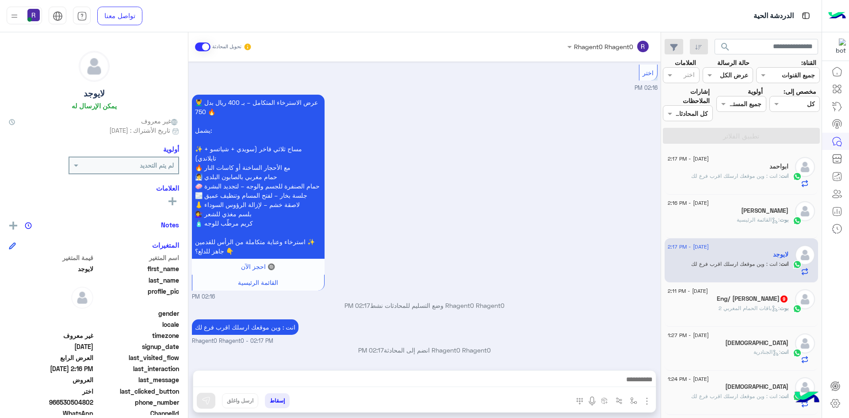
click at [735, 228] on div "بوت : القائمة الرئيسية" at bounding box center [728, 223] width 121 height 15
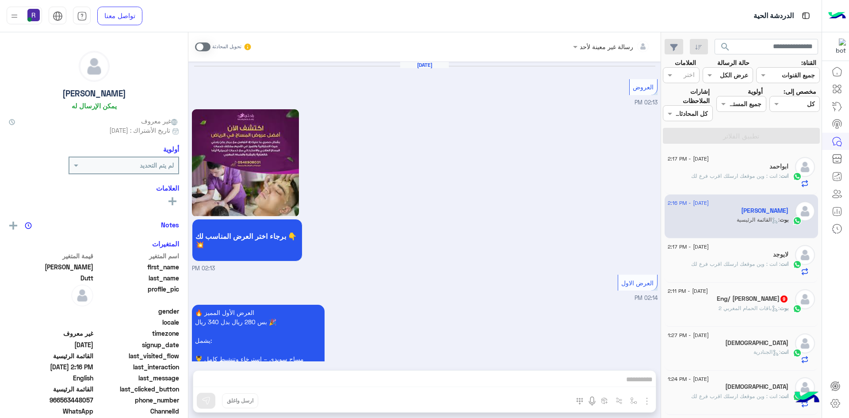
scroll to position [1211, 0]
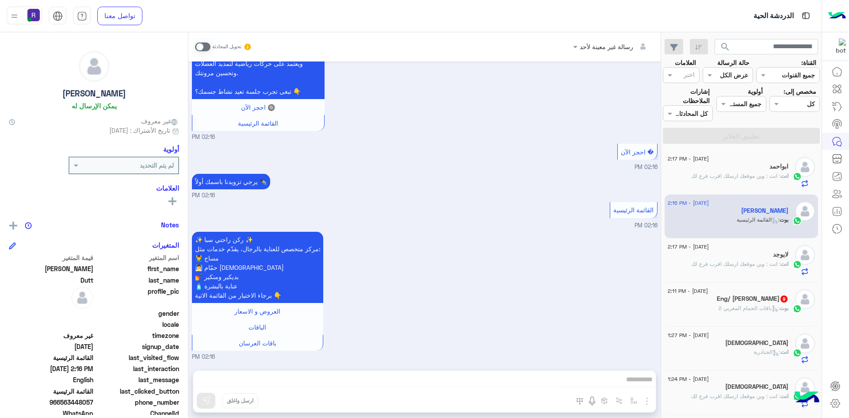
click at [200, 48] on span at bounding box center [202, 46] width 15 height 9
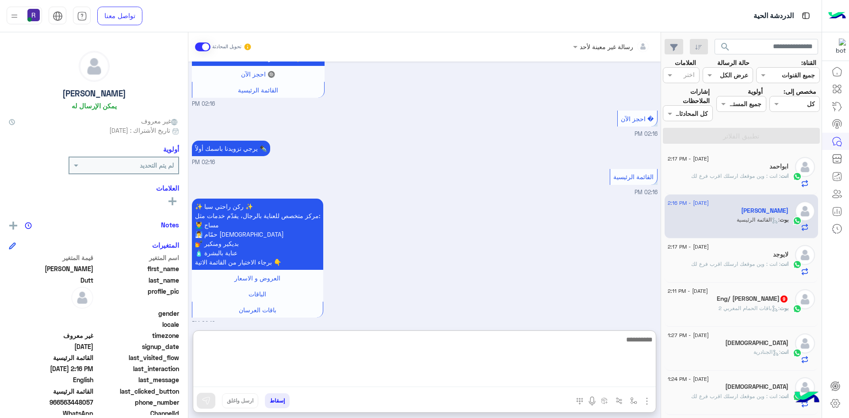
paste textarea "**********"
type textarea "**********"
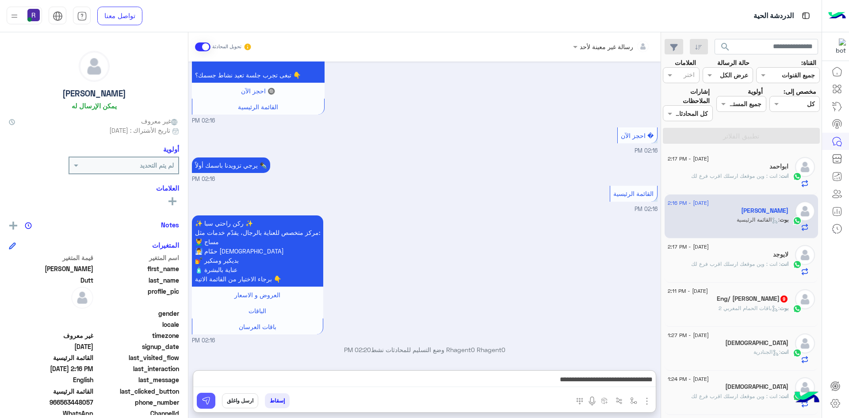
click at [204, 400] on img at bounding box center [206, 400] width 9 height 9
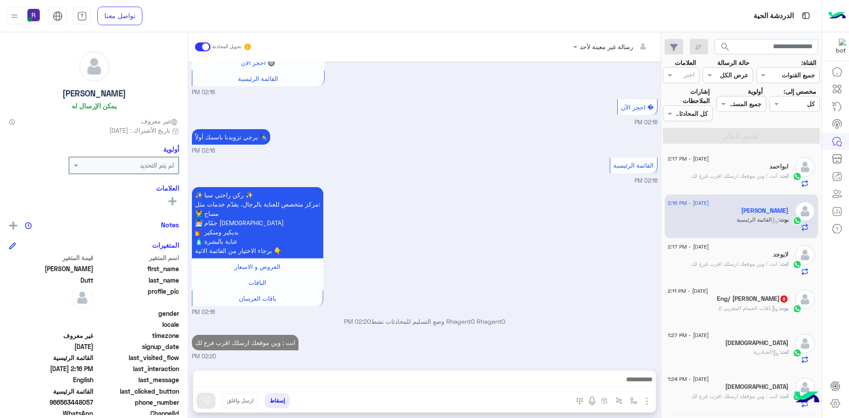
click at [768, 345] on h5 "[DEMOGRAPHIC_DATA]" at bounding box center [756, 343] width 63 height 8
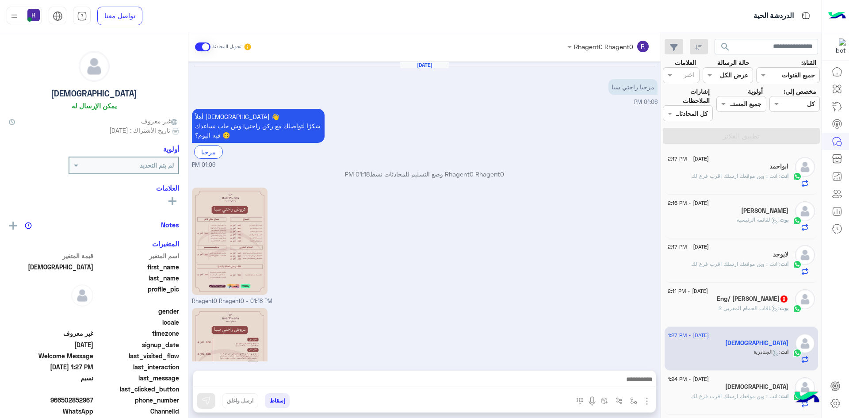
scroll to position [263, 0]
